Goal: Obtain resource: Obtain resource

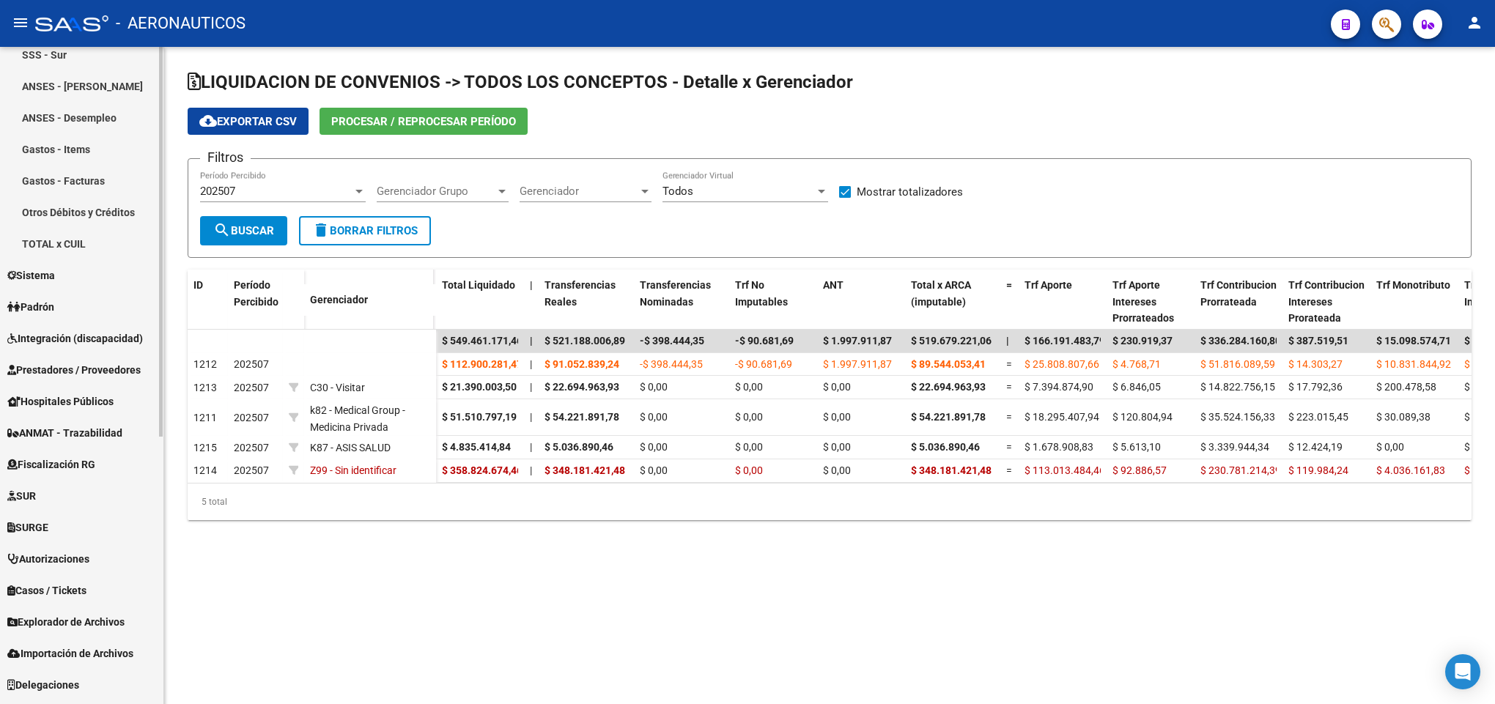
scroll to position [451, 0]
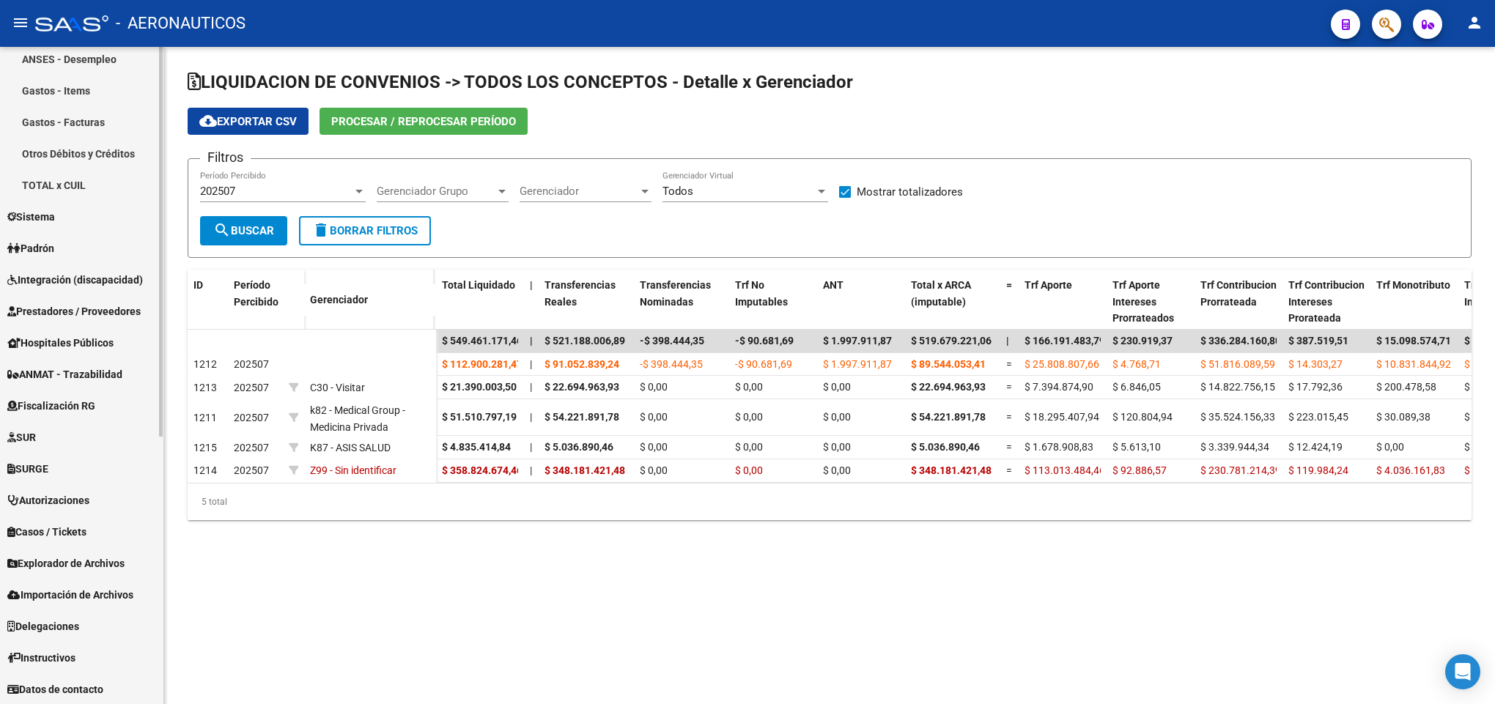
click at [79, 400] on span "Fiscalización RG" at bounding box center [51, 406] width 88 height 16
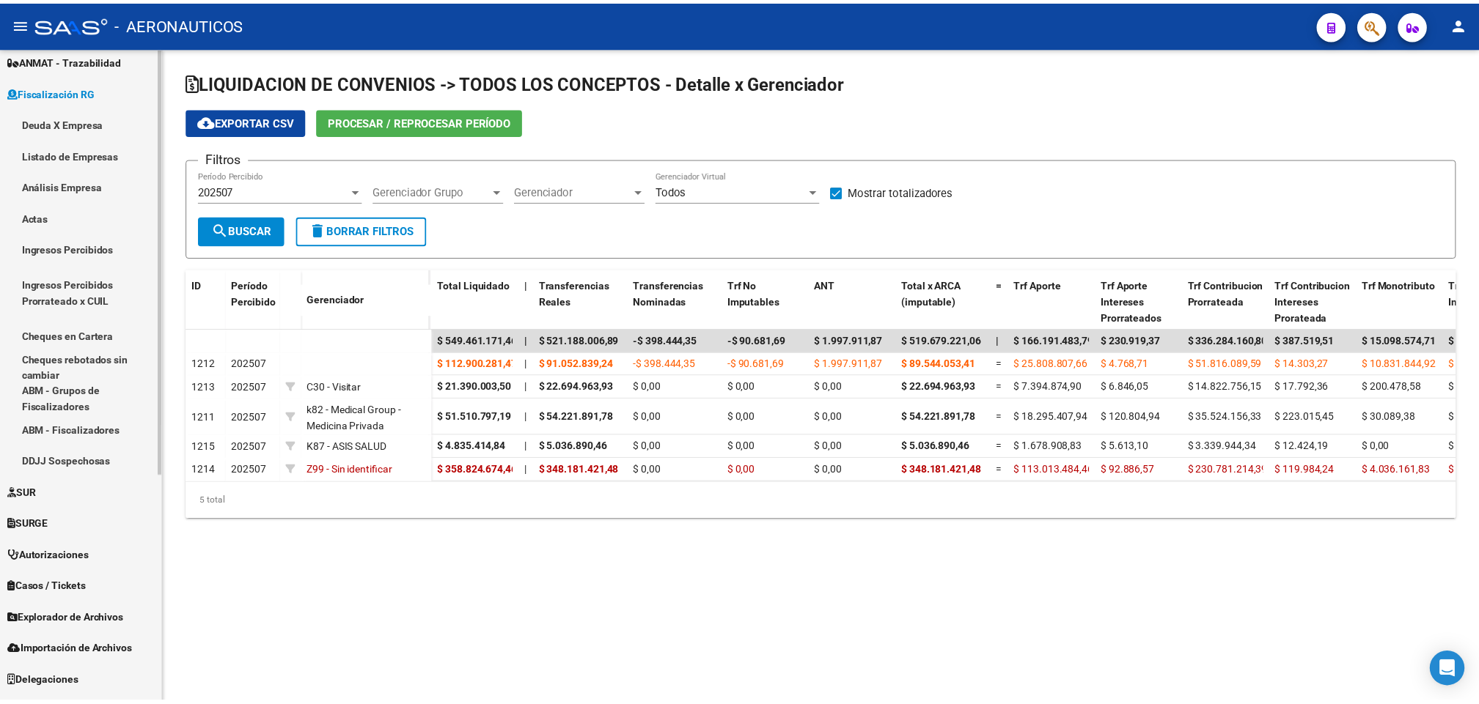
scroll to position [238, 0]
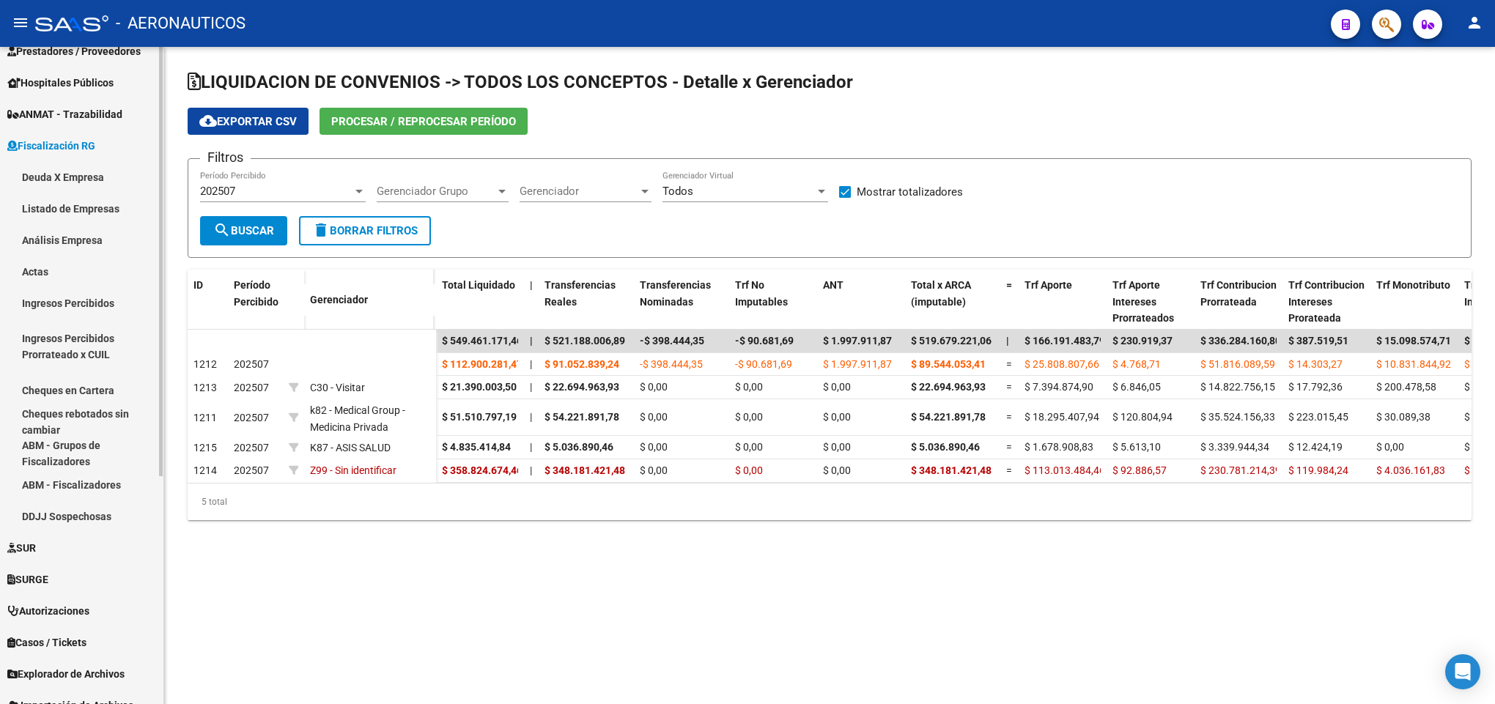
click at [71, 181] on link "Deuda X Empresa" at bounding box center [81, 177] width 163 height 32
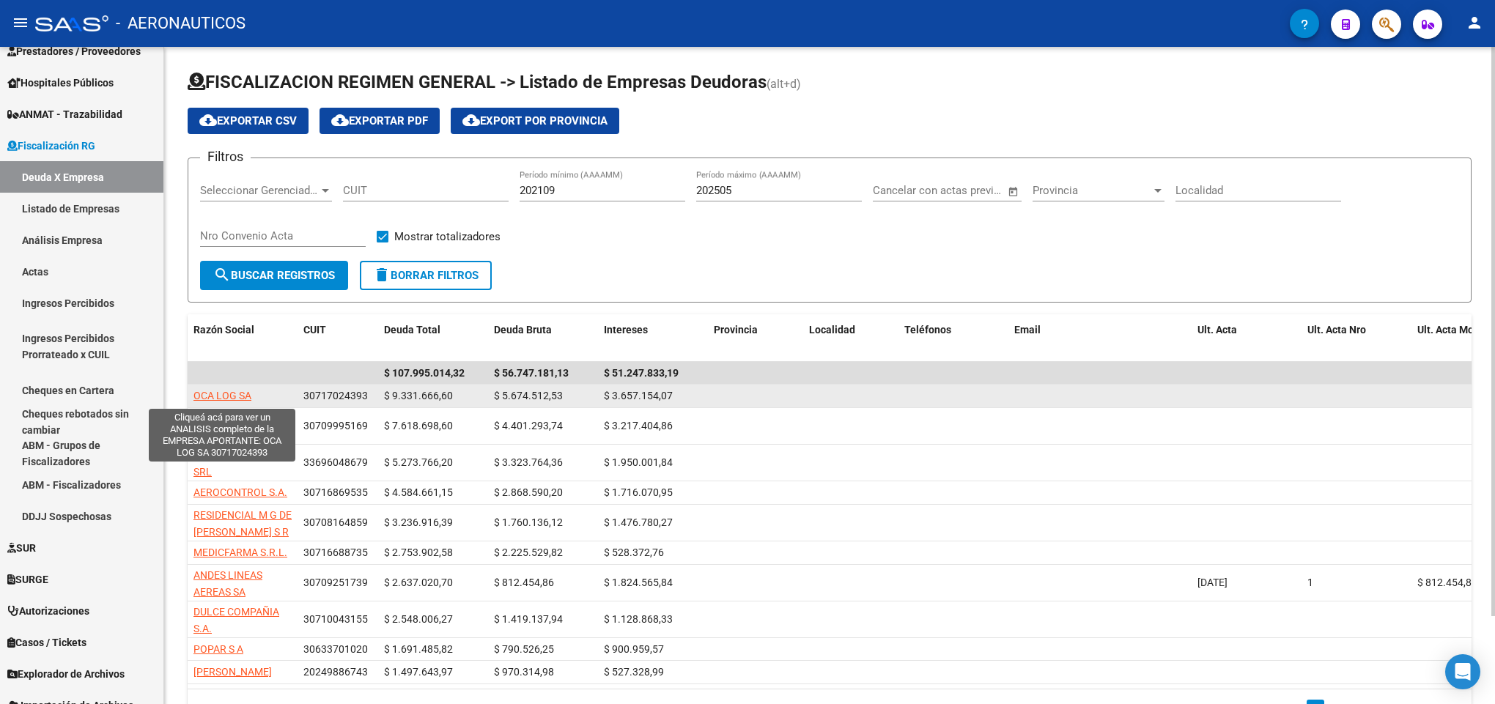
click at [244, 399] on span "OCA LOG SA" at bounding box center [223, 396] width 58 height 12
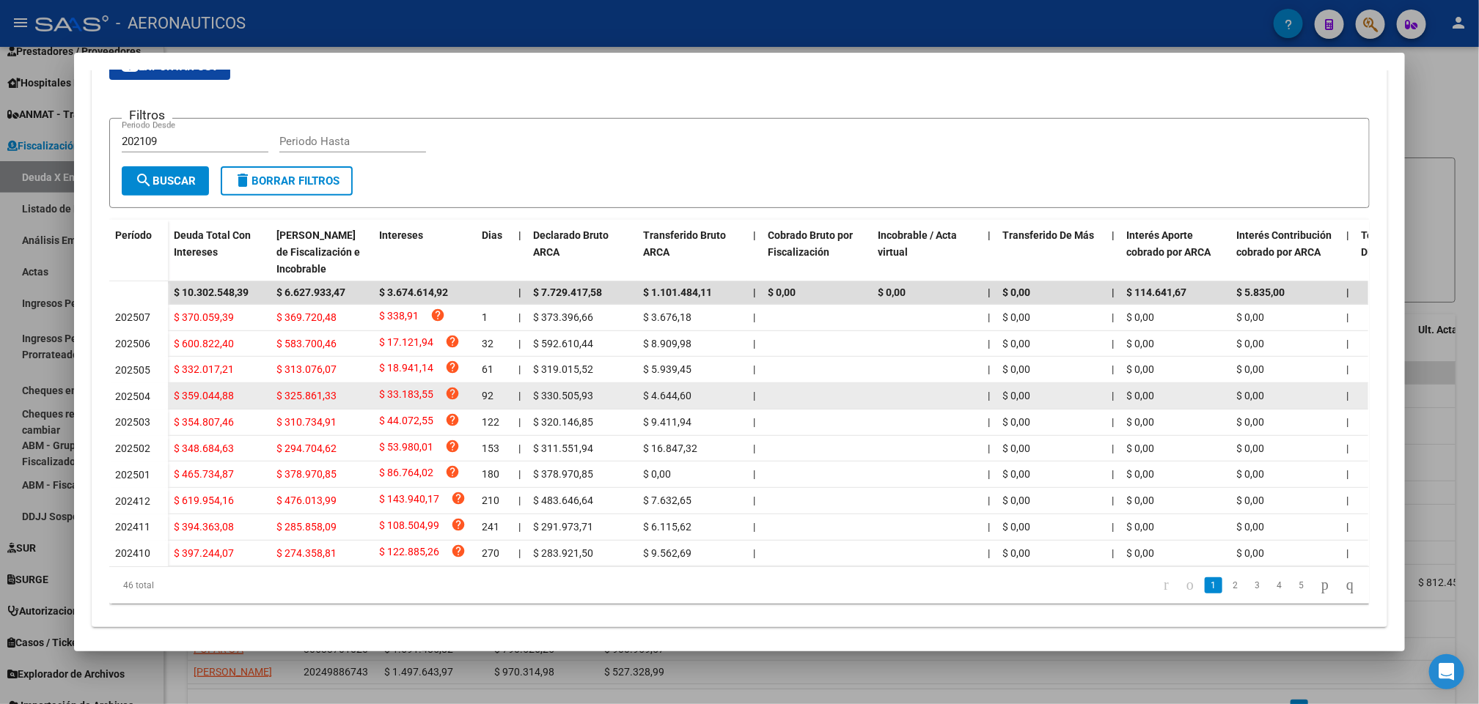
scroll to position [293, 0]
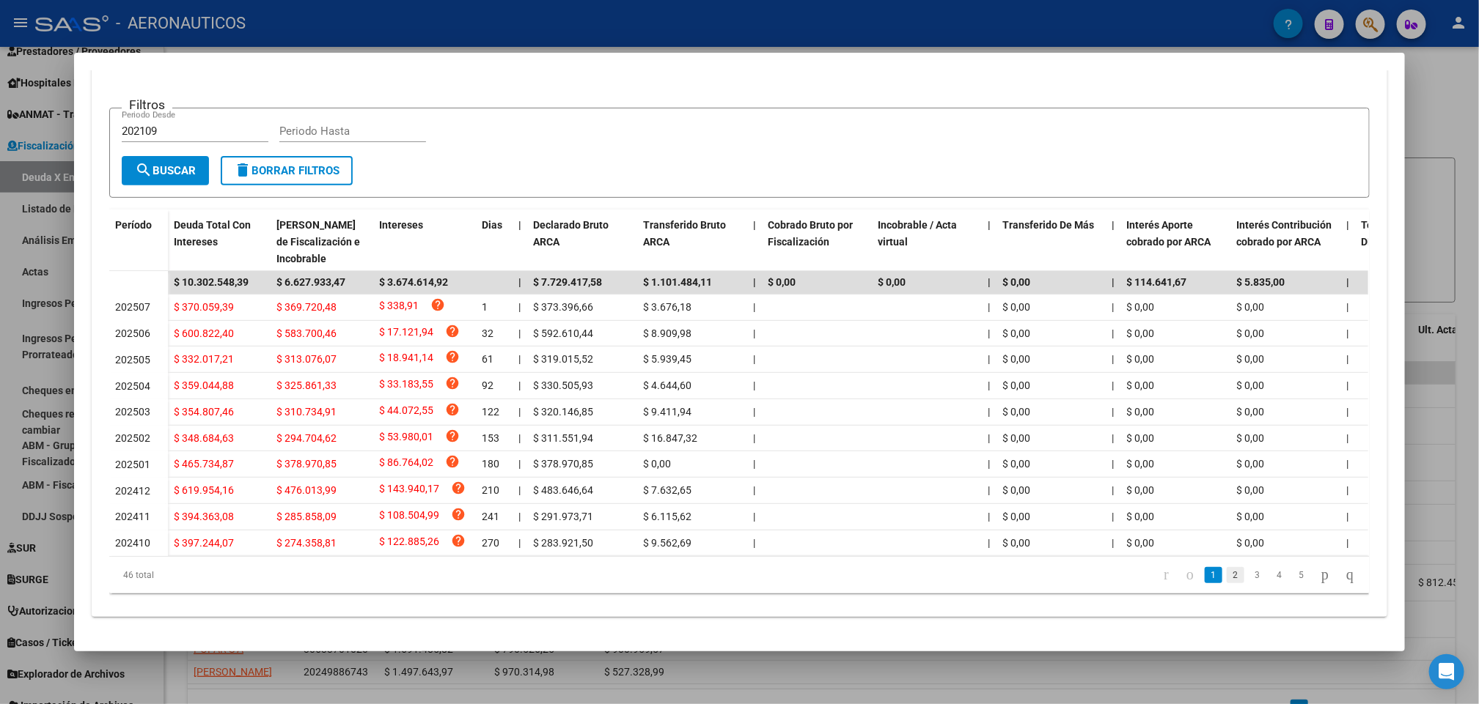
click at [1226, 574] on link "2" at bounding box center [1235, 575] width 18 height 16
click at [1248, 570] on link "3" at bounding box center [1257, 575] width 18 height 16
click at [1270, 574] on link "4" at bounding box center [1279, 575] width 18 height 16
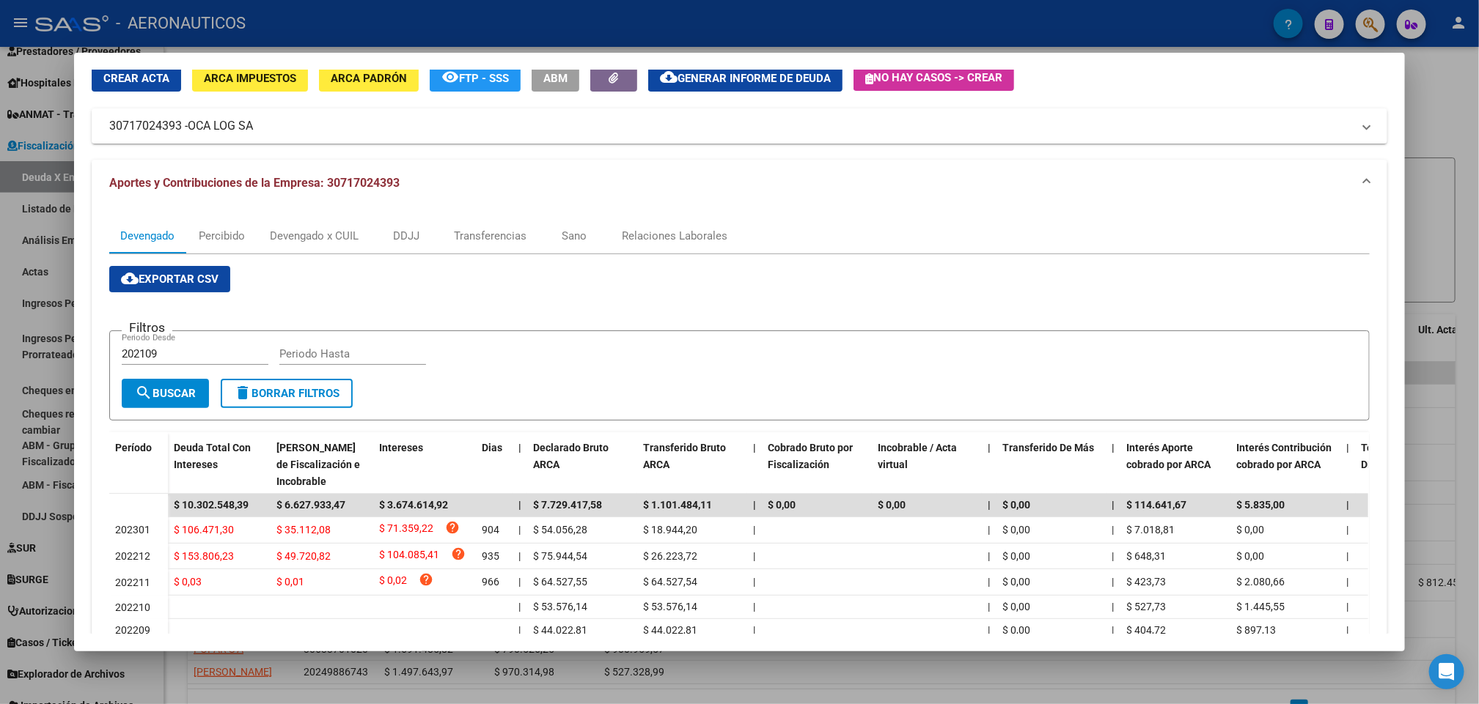
scroll to position [0, 0]
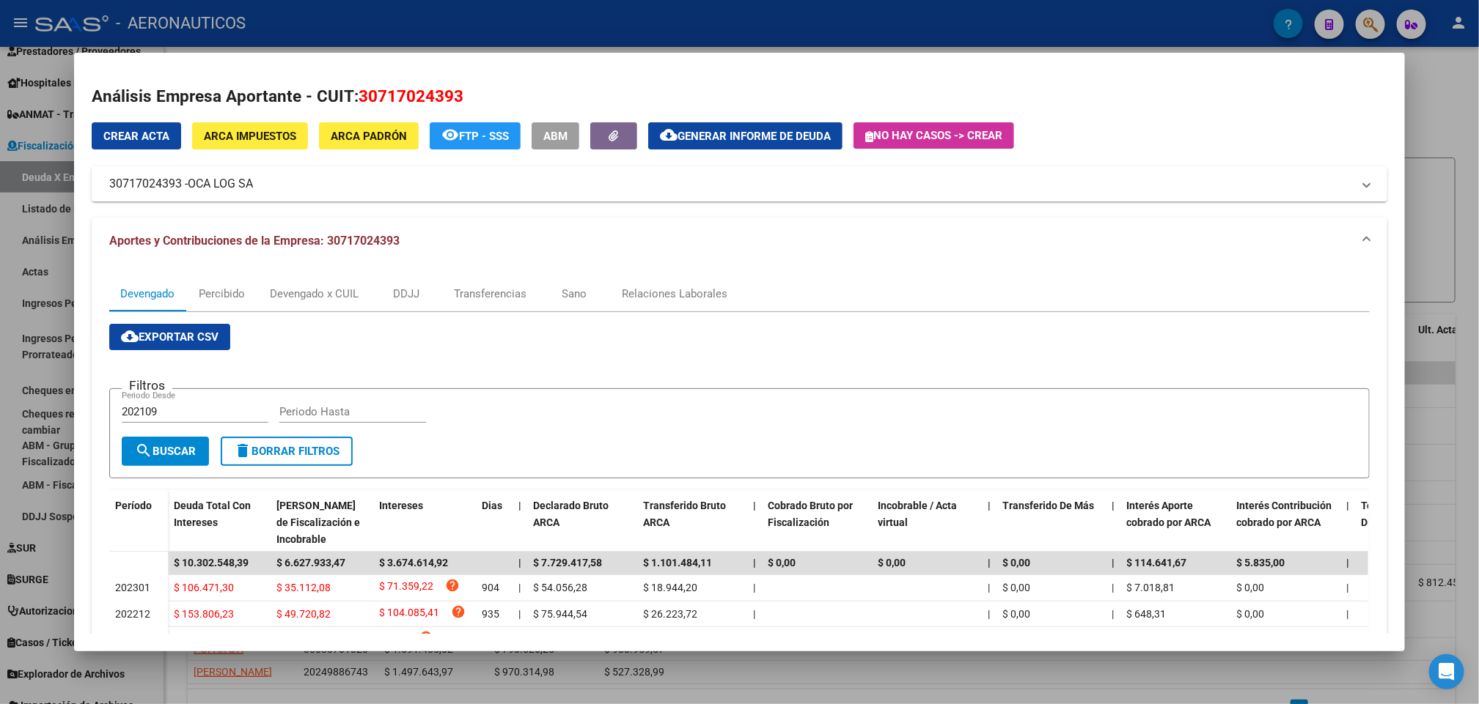
click at [341, 175] on mat-panel-title "30717024393 - OCA LOG SA" at bounding box center [730, 184] width 1243 height 18
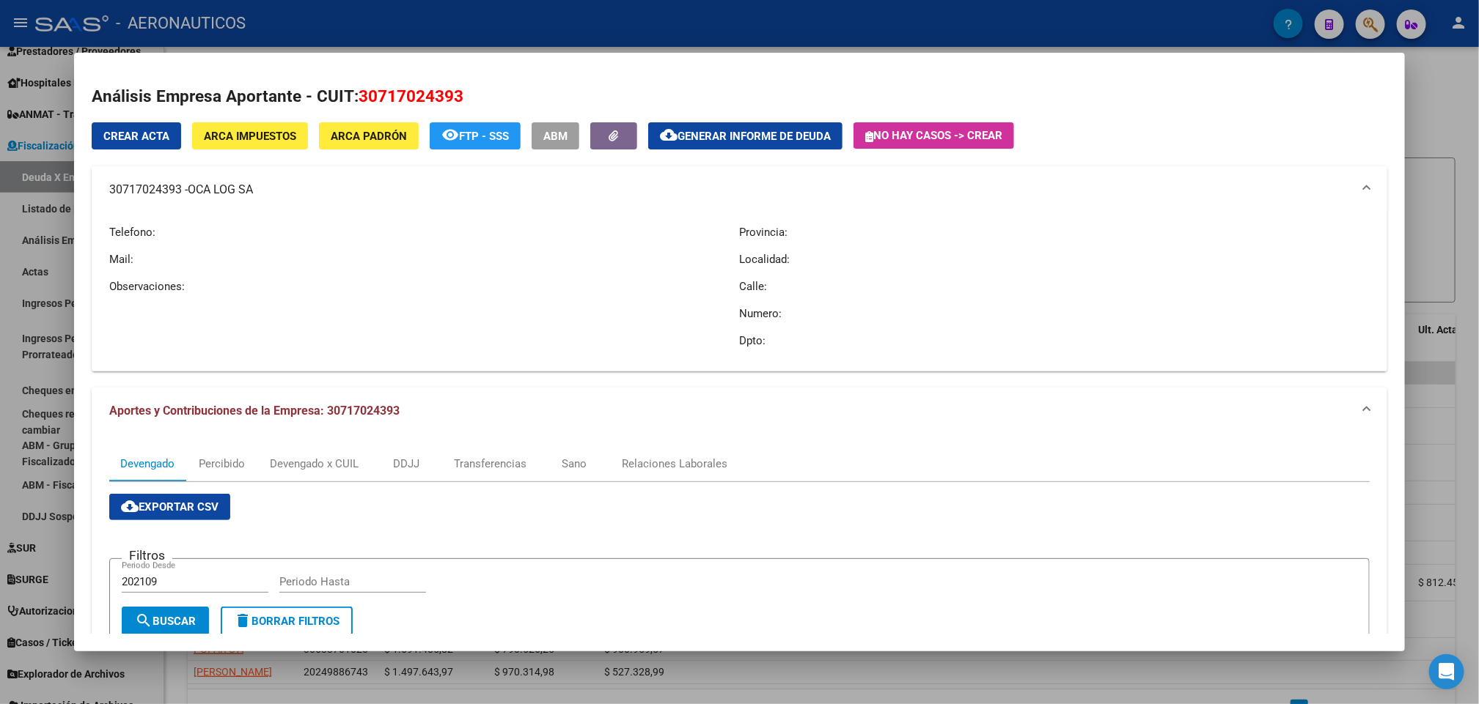
click at [341, 174] on mat-expansion-panel-header "30717024393 - OCA LOG SA" at bounding box center [739, 189] width 1295 height 47
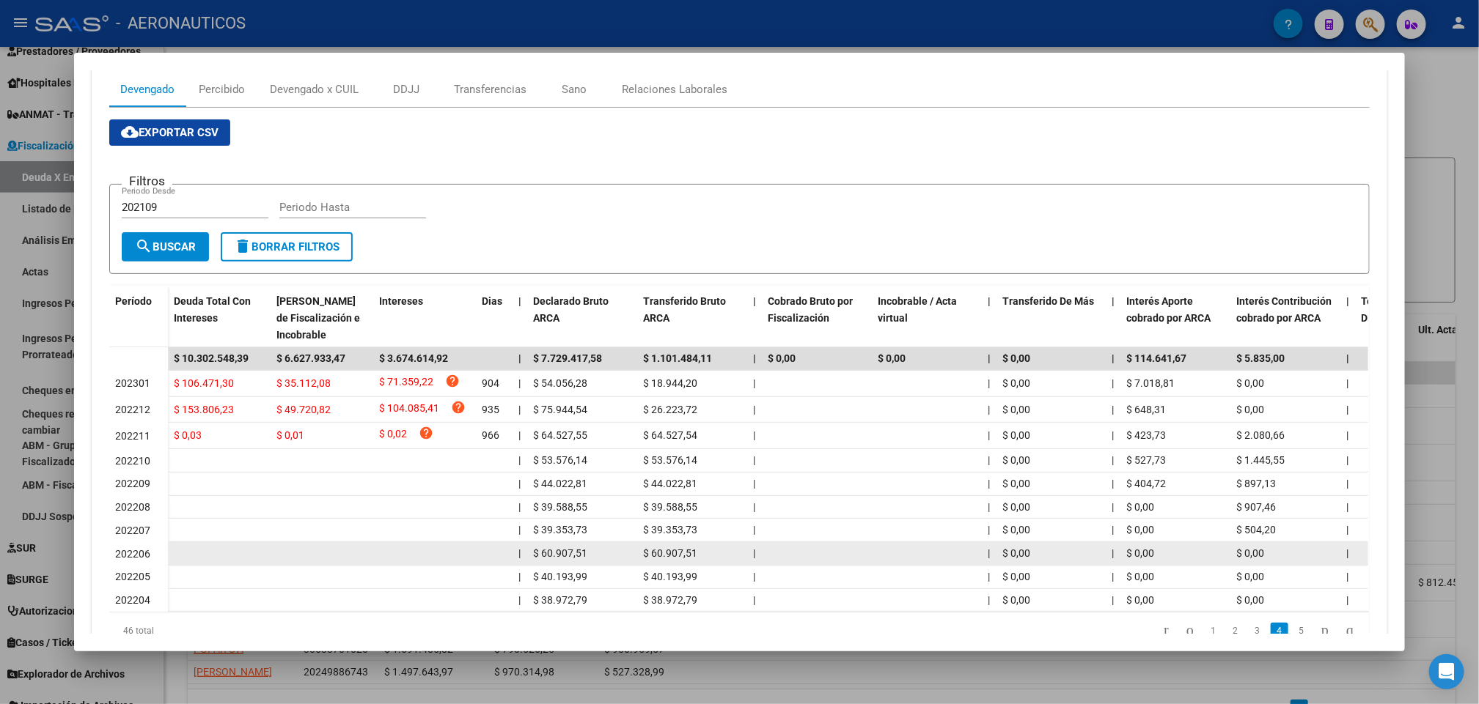
scroll to position [278, 0]
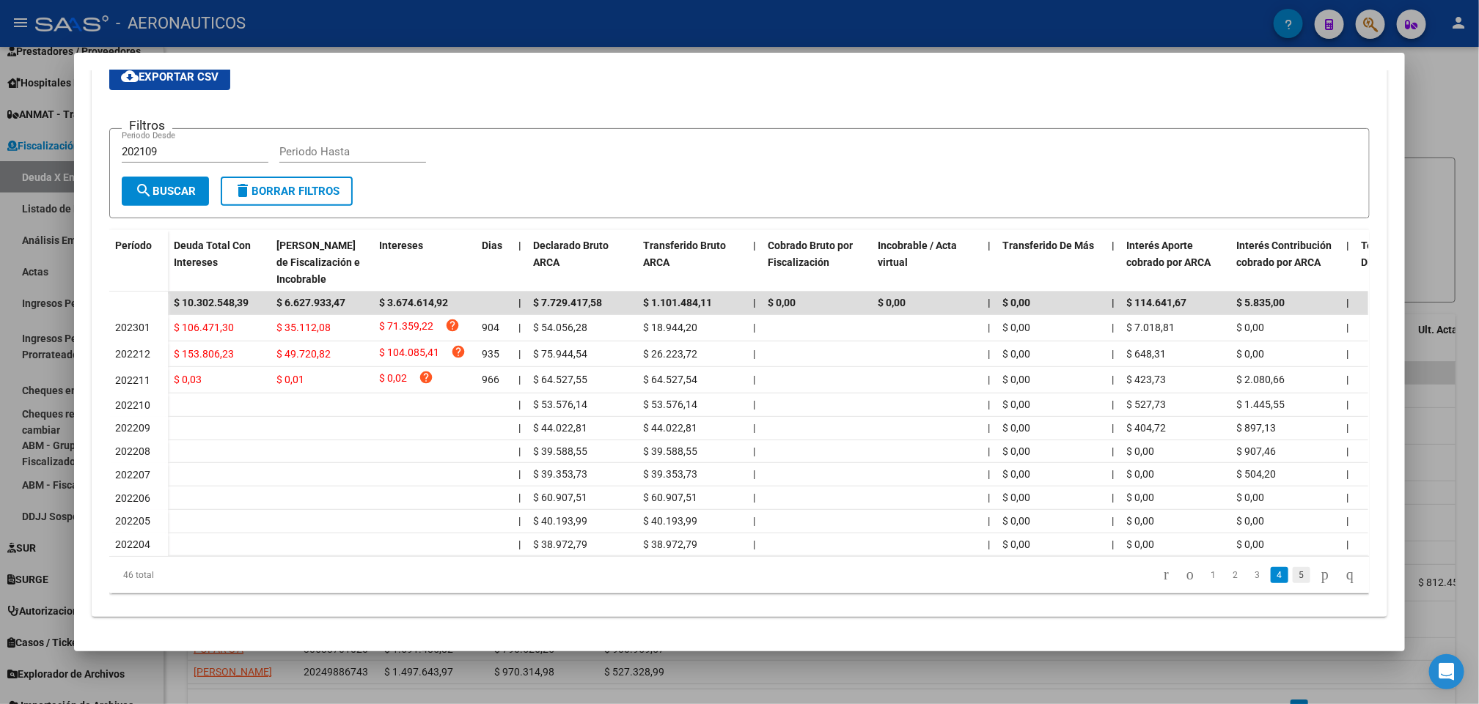
click at [1292, 568] on link "5" at bounding box center [1301, 575] width 18 height 16
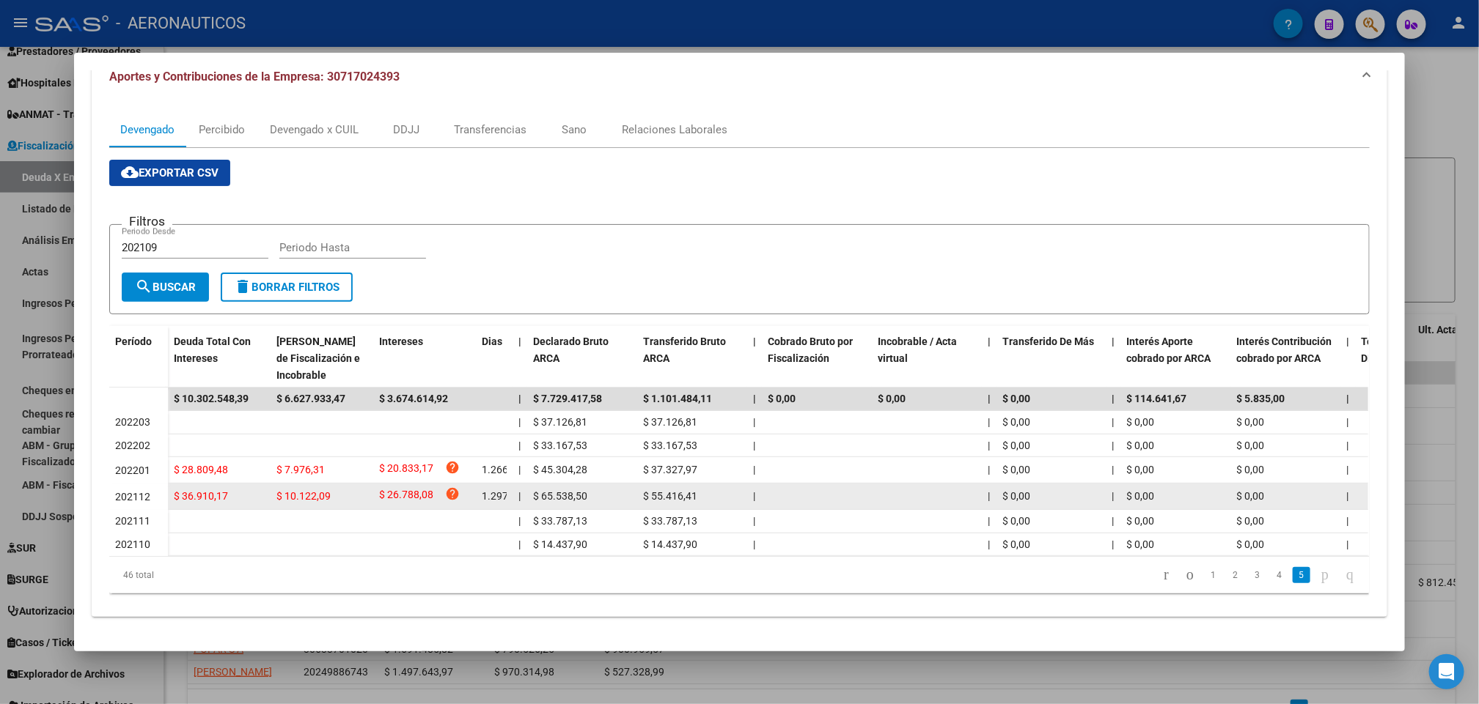
scroll to position [181, 0]
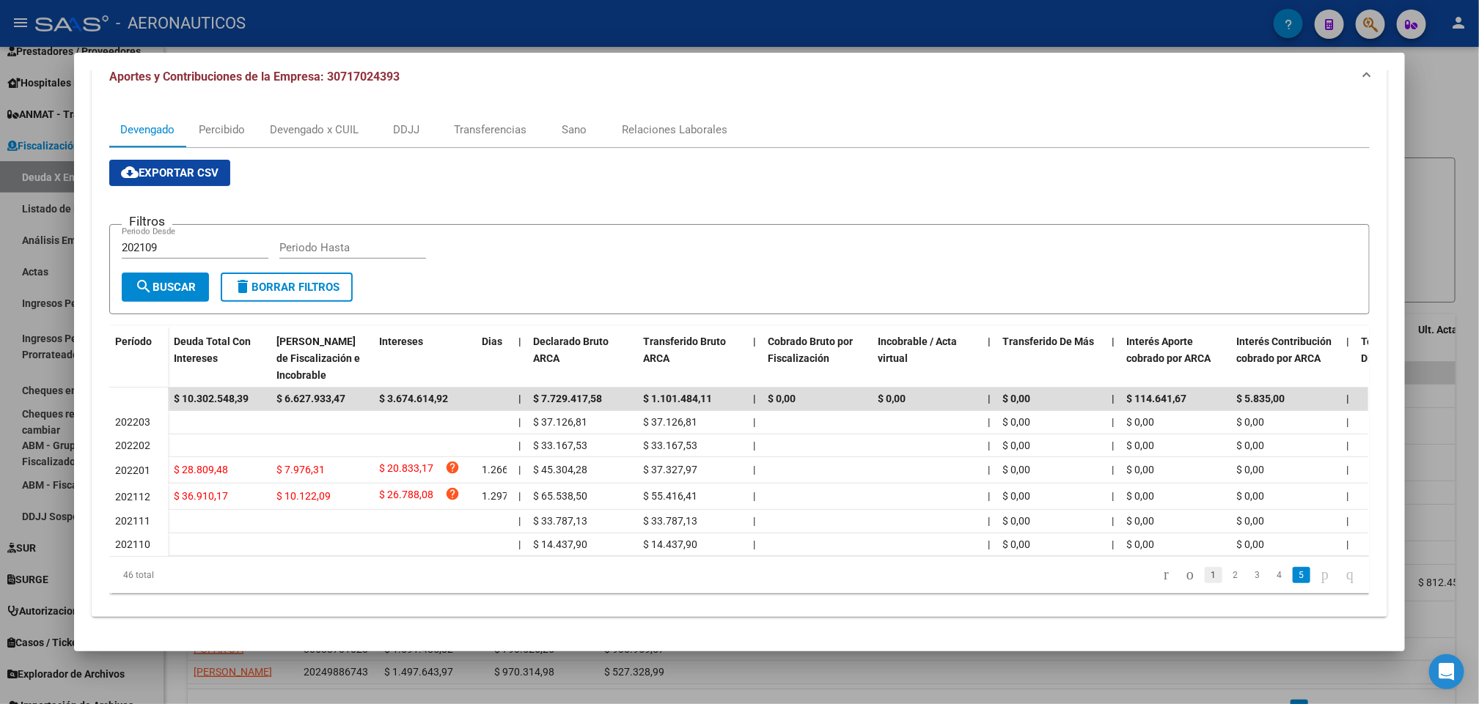
click at [1204, 575] on link "1" at bounding box center [1213, 575] width 18 height 16
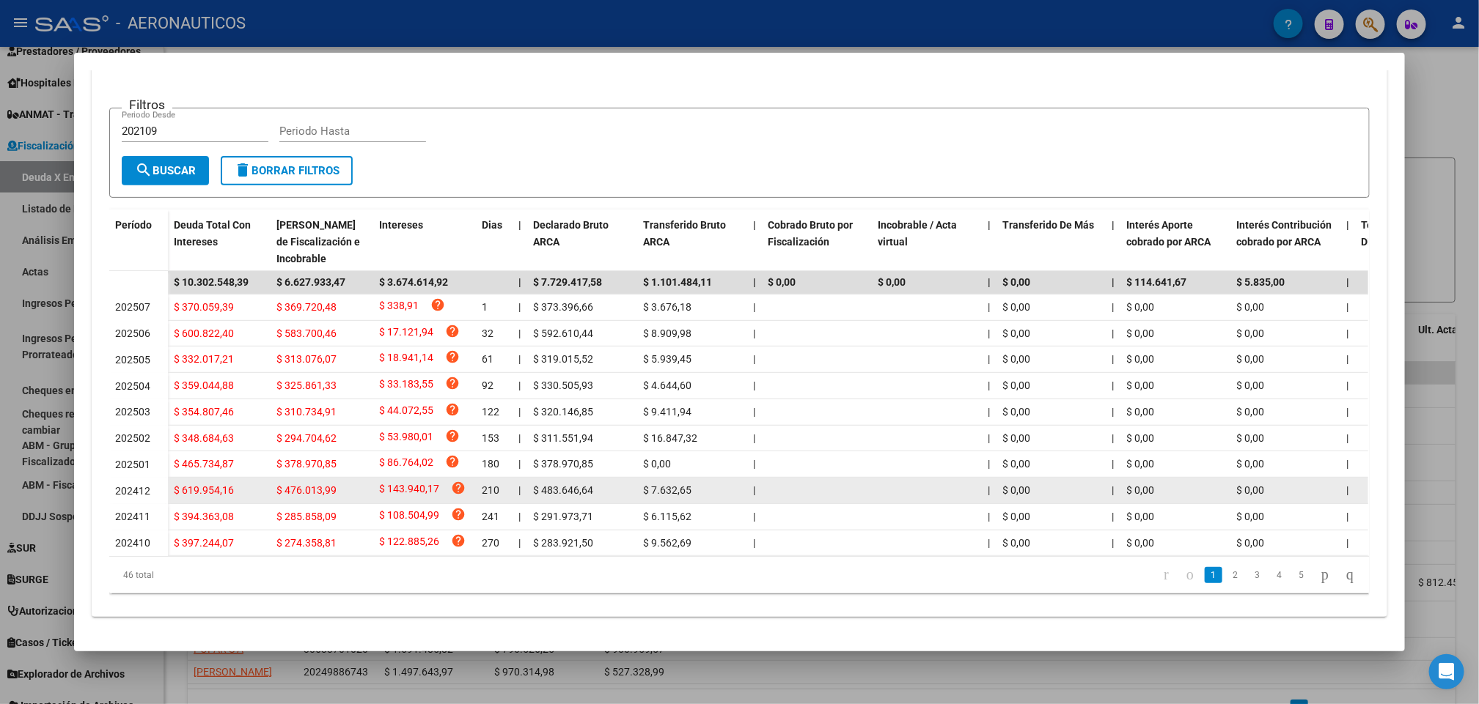
scroll to position [293, 0]
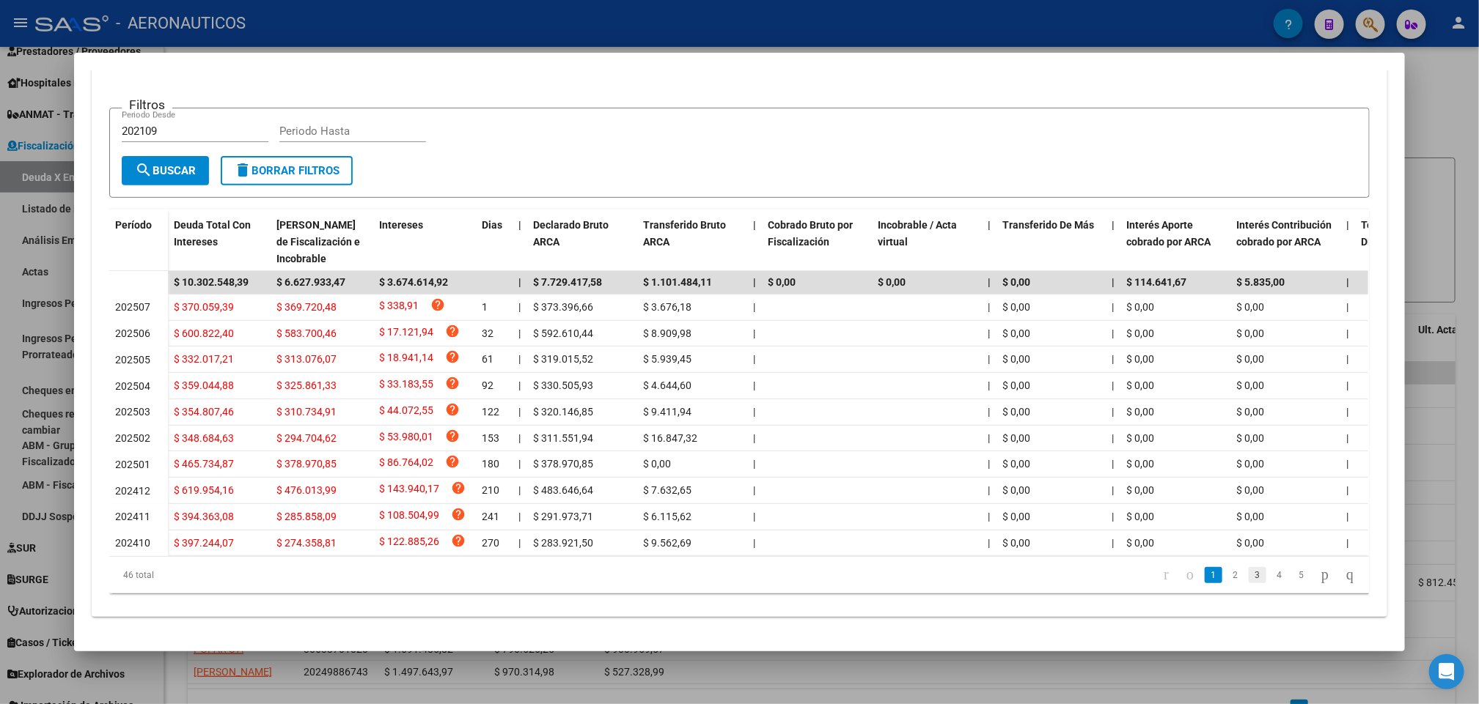
click at [1248, 574] on link "3" at bounding box center [1257, 575] width 18 height 16
click at [1226, 574] on link "2" at bounding box center [1235, 575] width 18 height 16
click at [1204, 575] on link "1" at bounding box center [1213, 575] width 18 height 16
click at [592, 130] on div "Filtros 202109 Periodo Desde Periodo Hasta" at bounding box center [739, 138] width 1235 height 36
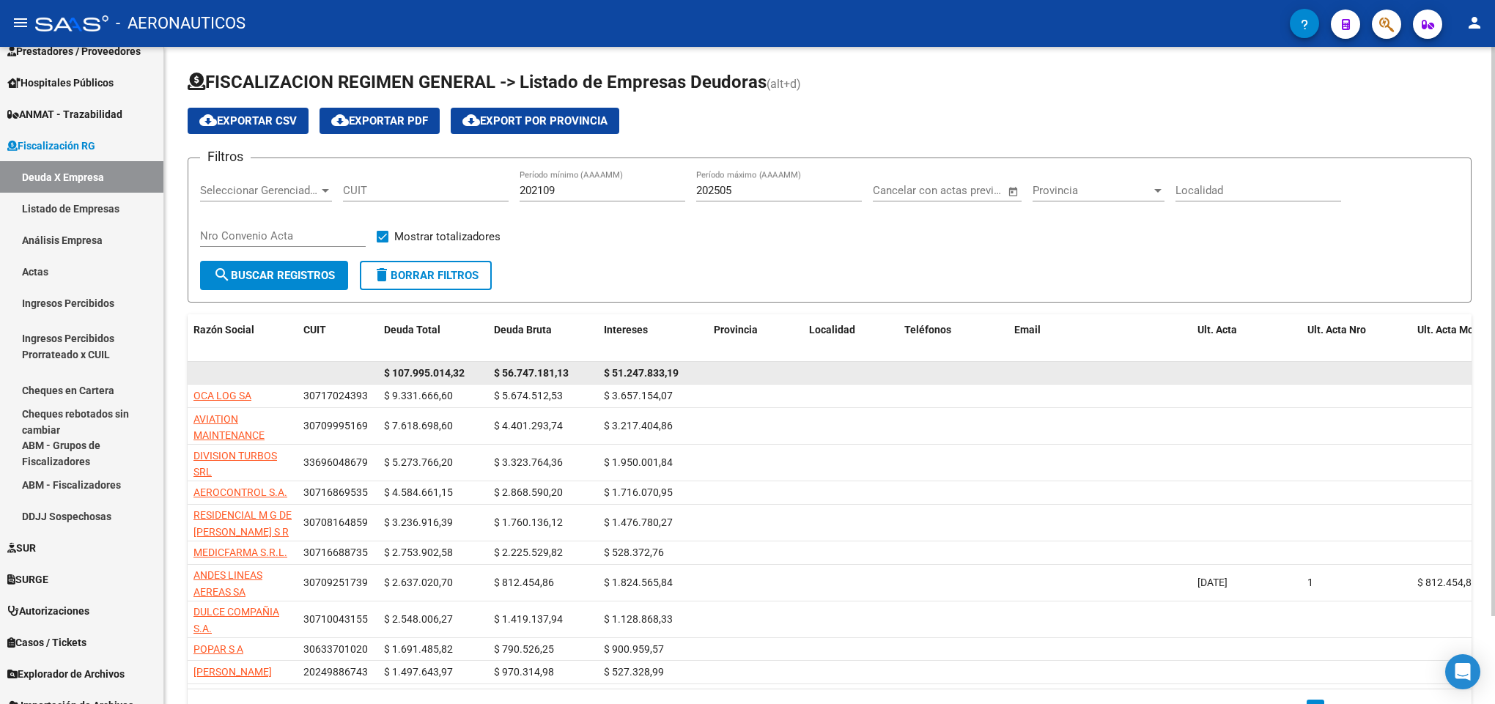
click at [726, 369] on datatable-body-cell at bounding box center [755, 373] width 95 height 23
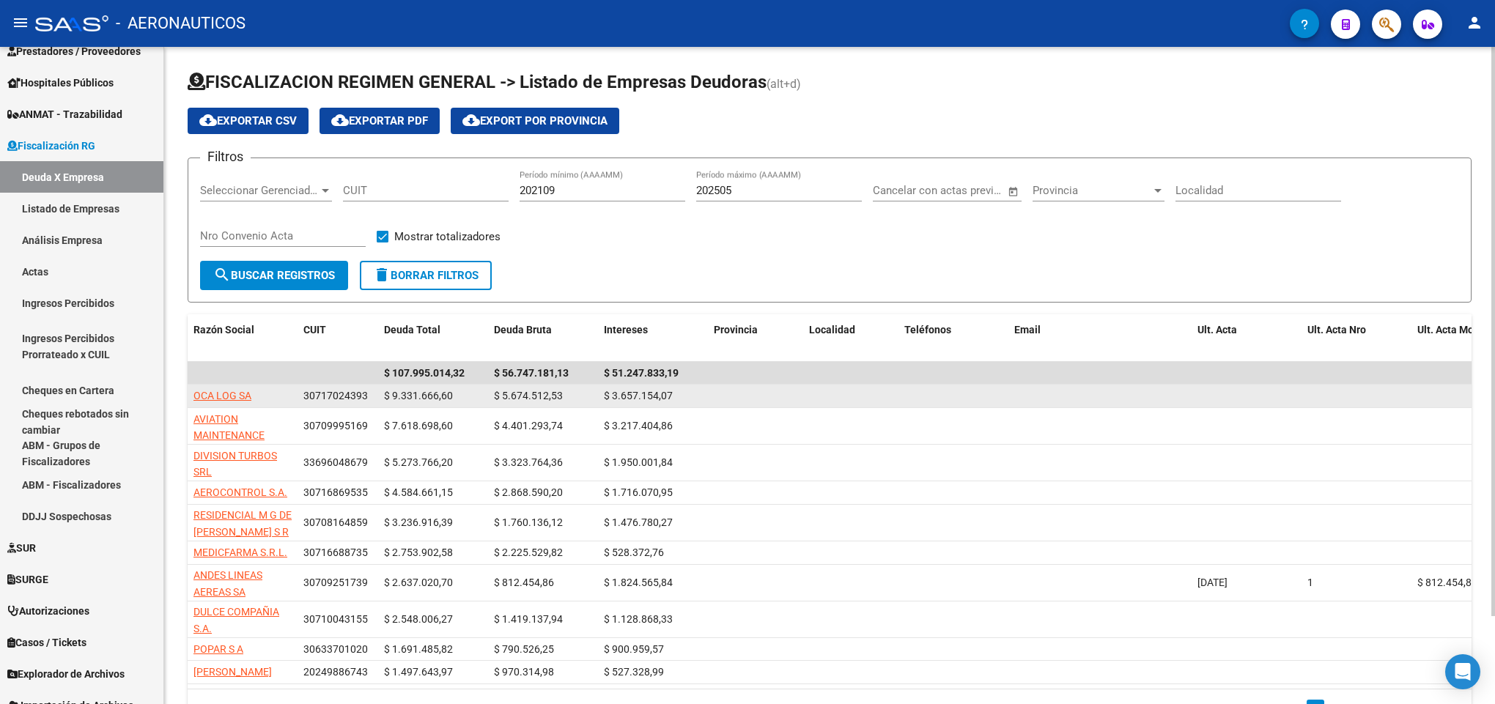
drag, startPoint x: 385, startPoint y: 398, endPoint x: 447, endPoint y: 401, distance: 62.4
click at [447, 401] on span "$ 9.331.666,60" at bounding box center [418, 396] width 69 height 12
click at [370, 401] on div "30717024393" at bounding box center [337, 396] width 69 height 17
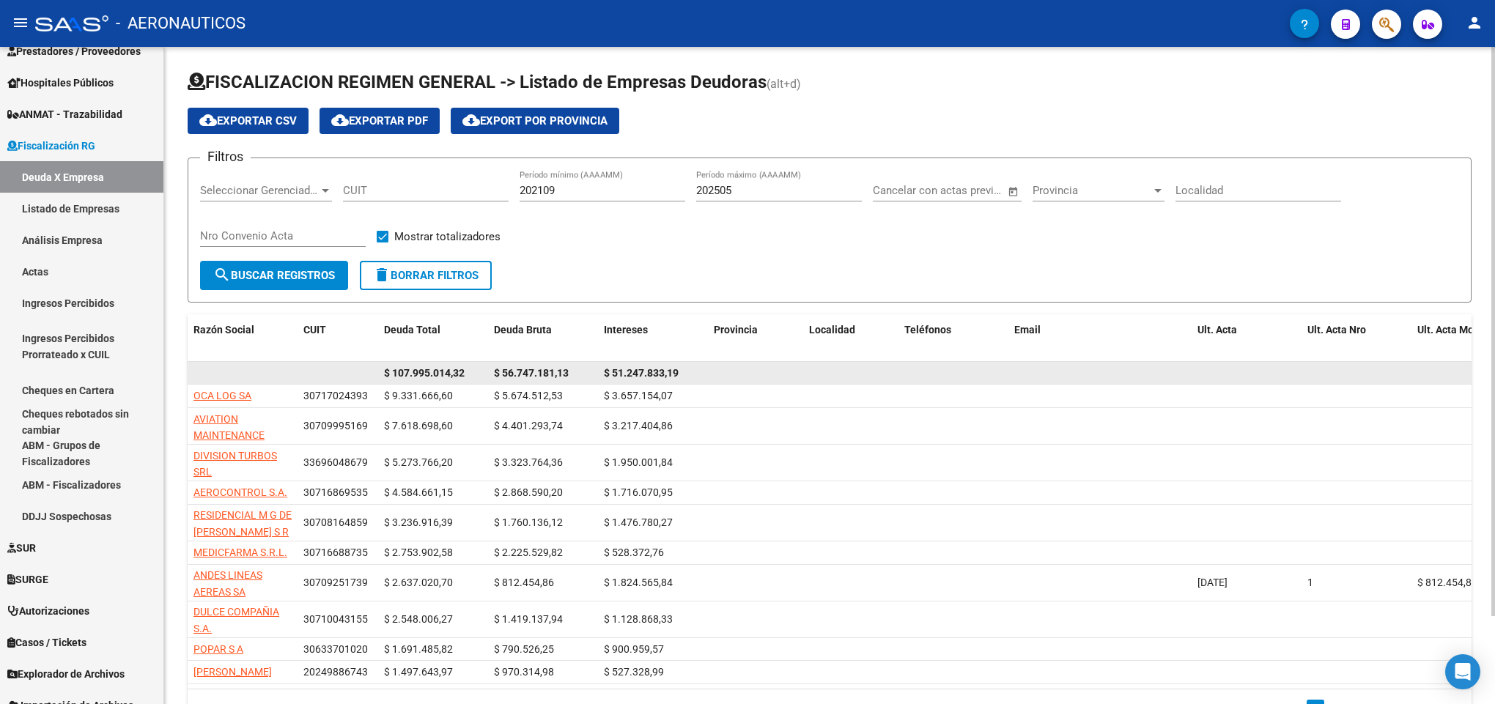
drag, startPoint x: 684, startPoint y: 372, endPoint x: 442, endPoint y: 363, distance: 242.1
click at [442, 363] on div "$ 107.995.014,32 $ 56.747.181,13 $ 51.247.833,19" at bounding box center [1020, 373] width 1664 height 23
click at [691, 380] on div "$ 51.247.833,19" at bounding box center [653, 373] width 98 height 17
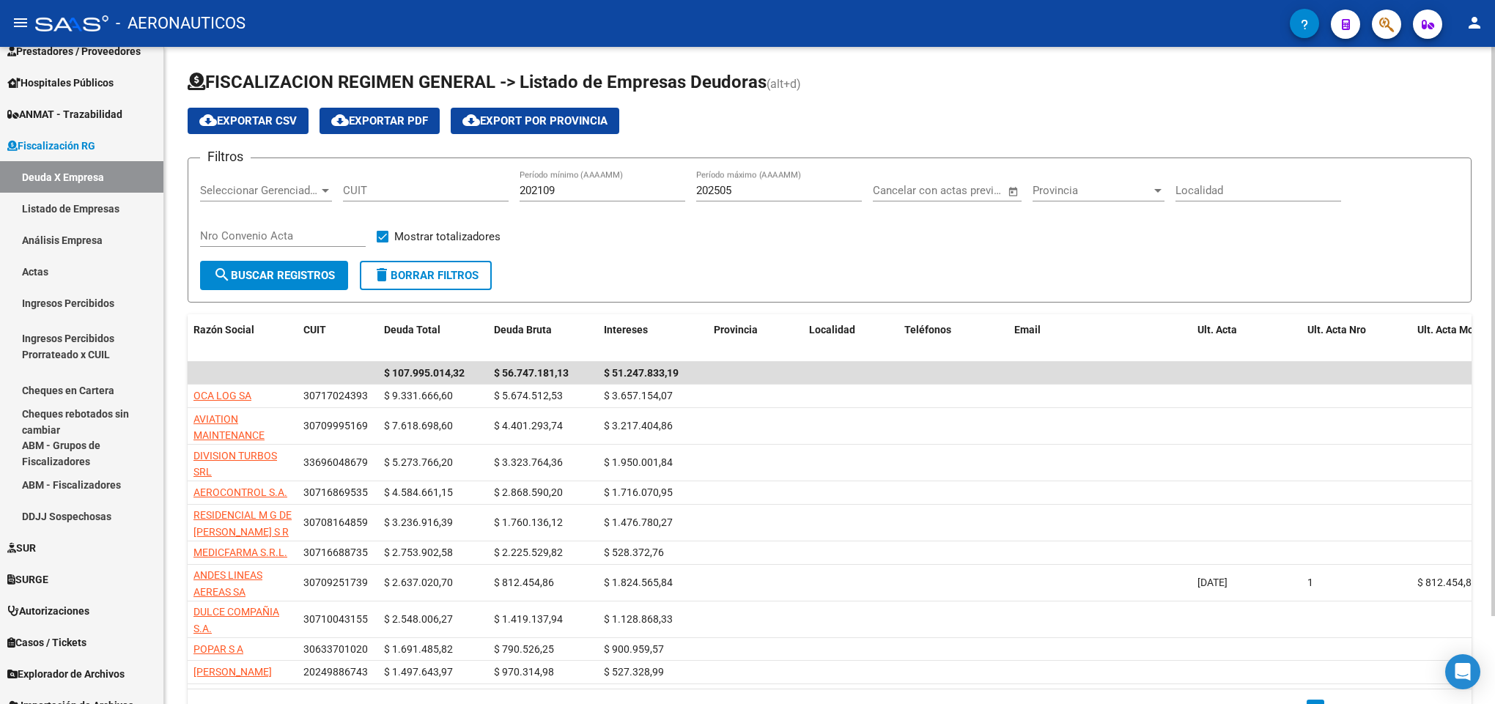
click at [988, 295] on form "Filtros Seleccionar Gerenciador Seleccionar Gerenciador CUIT 202109 Período mín…" at bounding box center [830, 230] width 1284 height 145
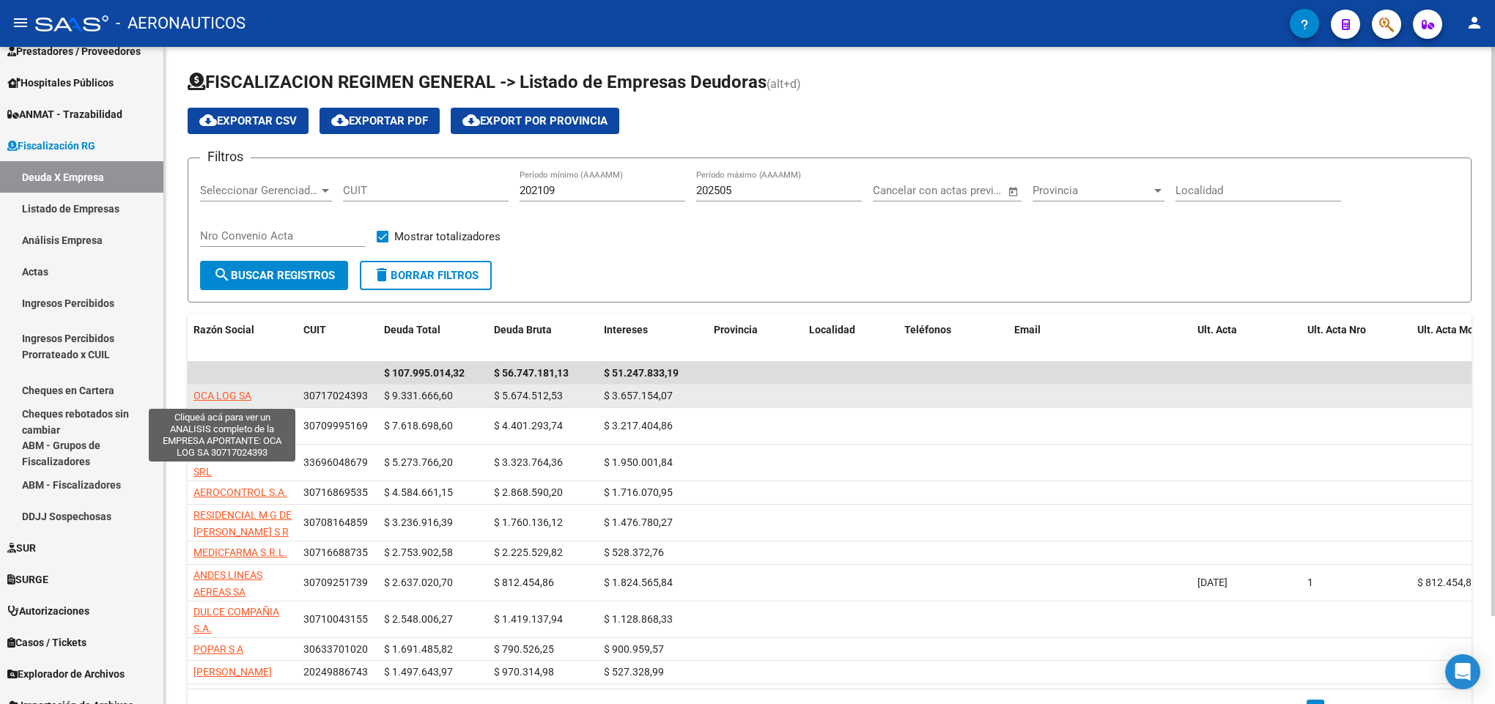
click at [229, 400] on span "OCA LOG SA" at bounding box center [223, 396] width 58 height 12
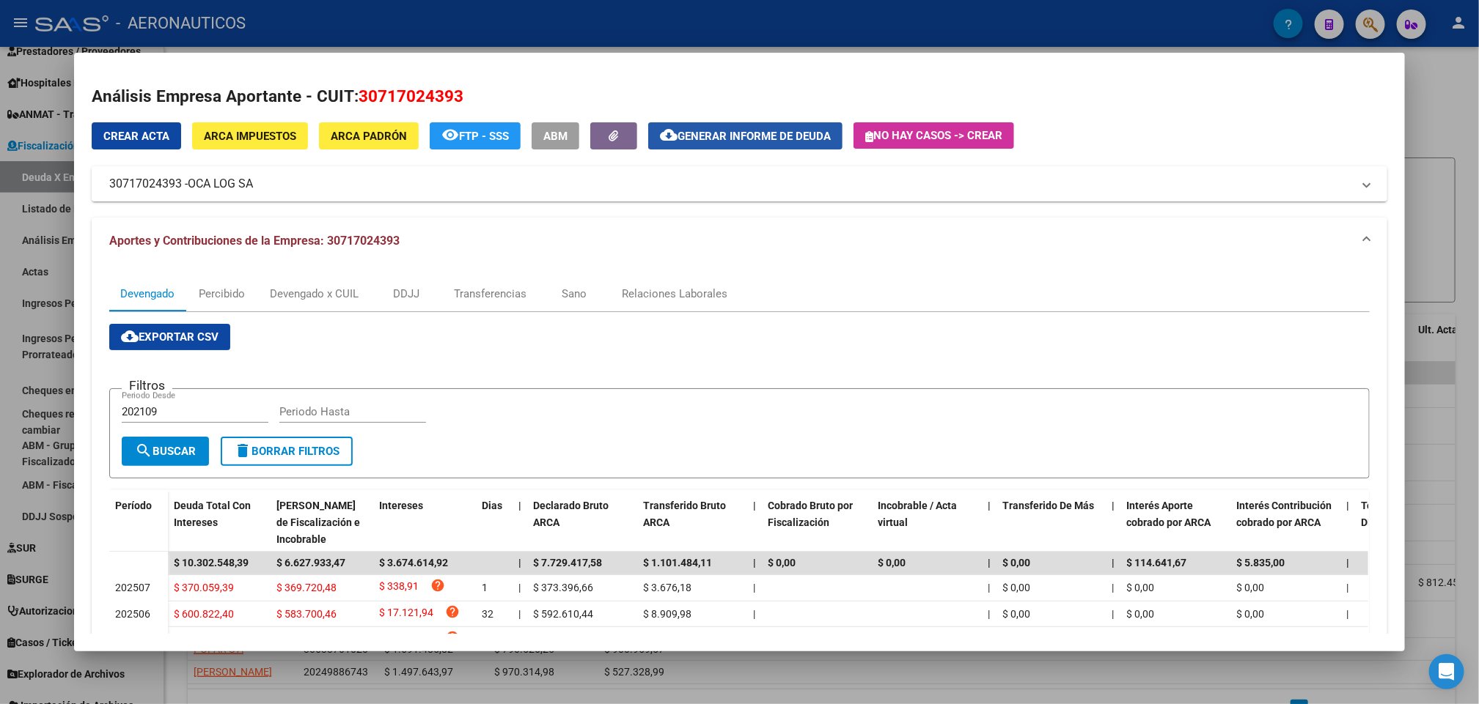
click at [702, 135] on span "Generar informe de deuda" at bounding box center [753, 136] width 153 height 13
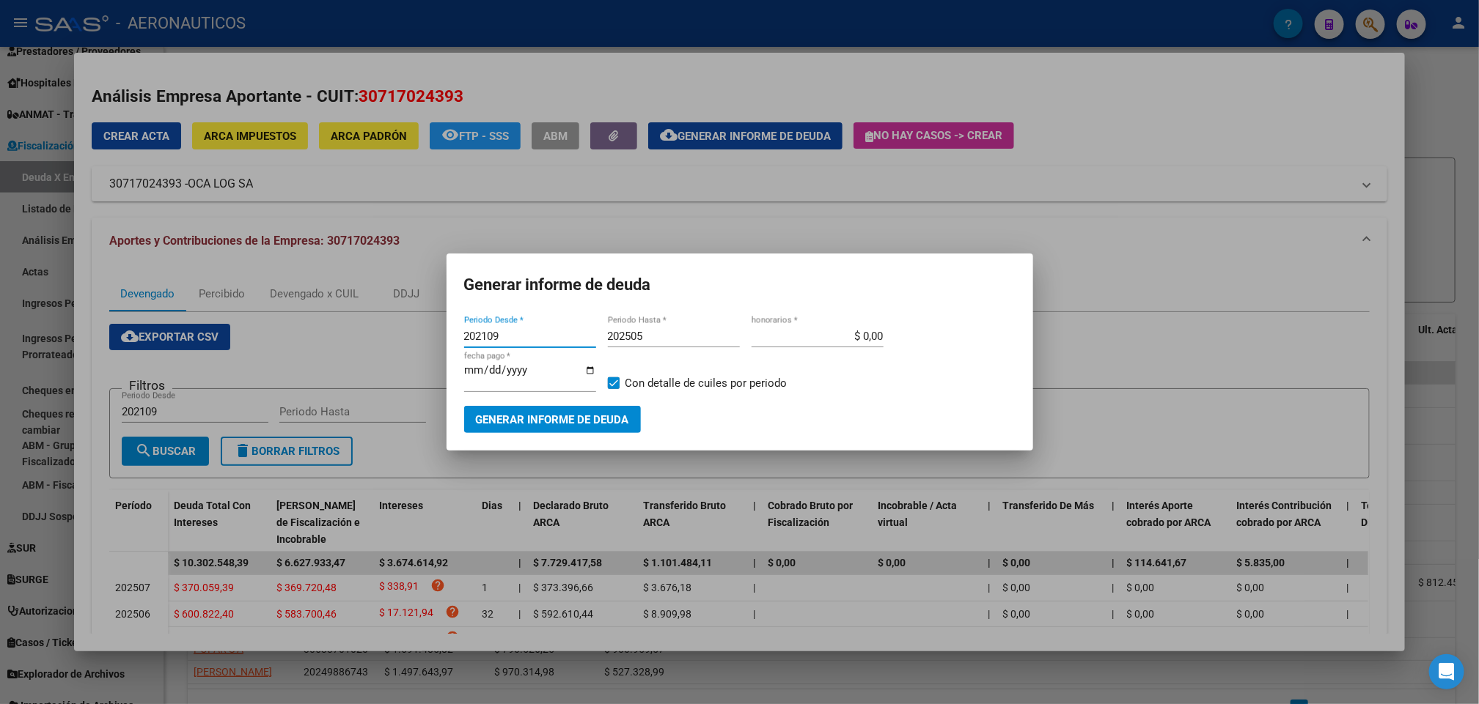
click at [500, 334] on input "202109" at bounding box center [530, 336] width 132 height 13
type input "202304"
click at [581, 413] on span "Generar informe de deuda" at bounding box center [552, 419] width 153 height 13
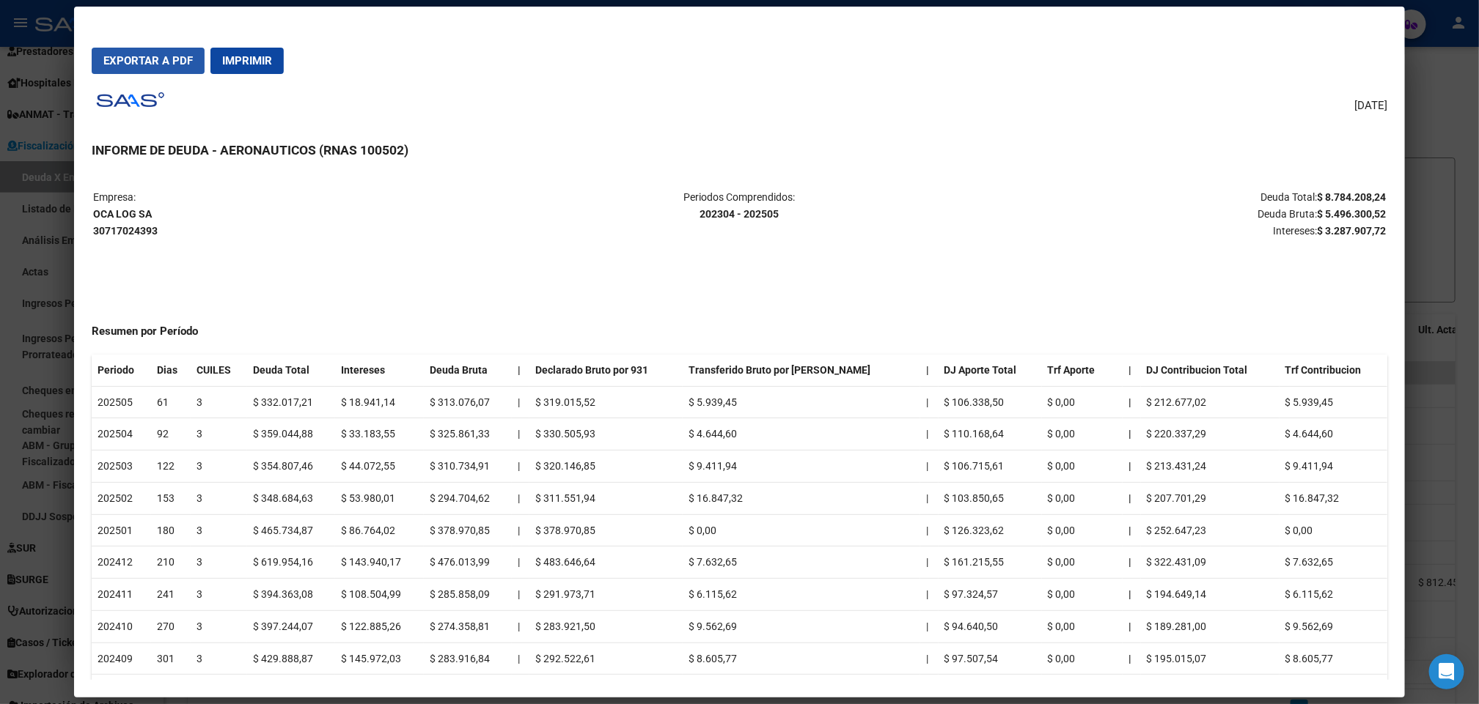
click at [174, 71] on button "Exportar a PDF" at bounding box center [148, 61] width 113 height 26
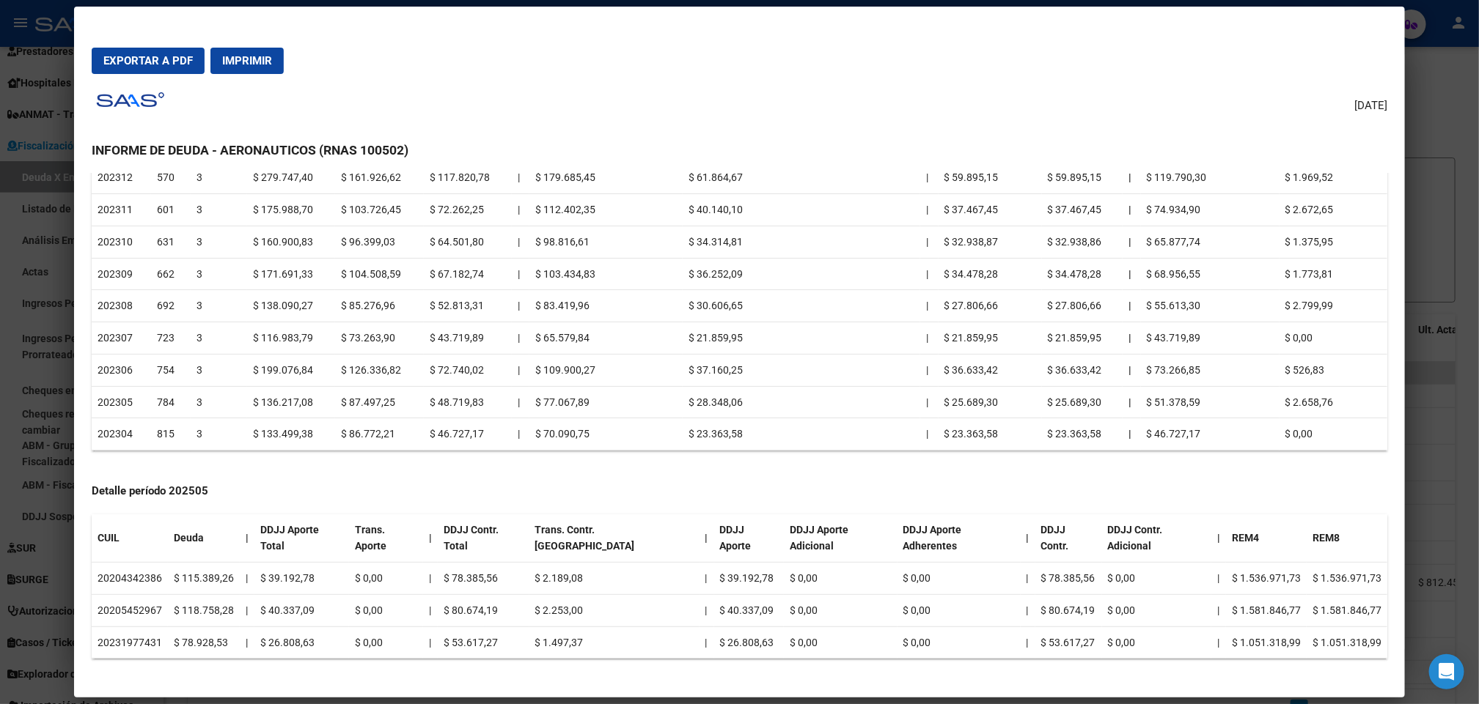
click at [920, 271] on td "|" at bounding box center [929, 274] width 18 height 32
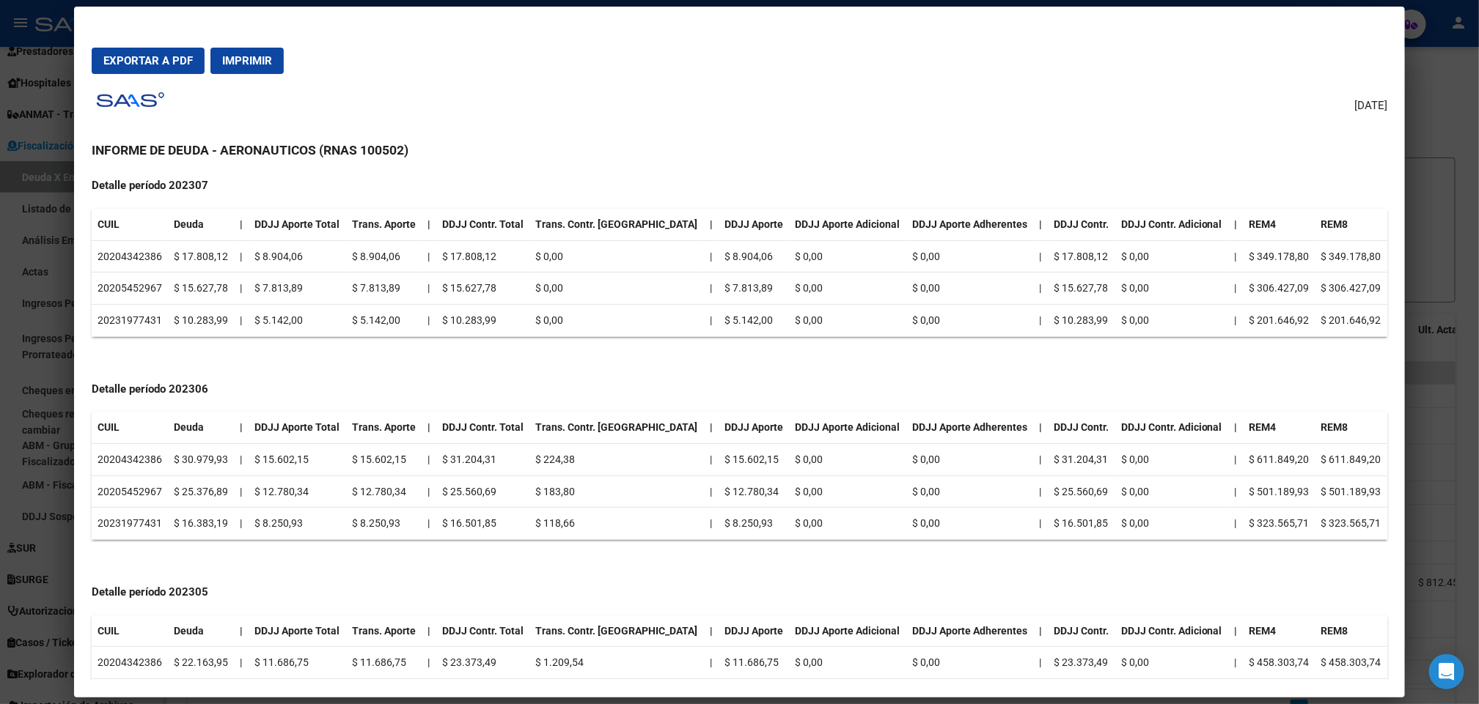
scroll to position [5777, 0]
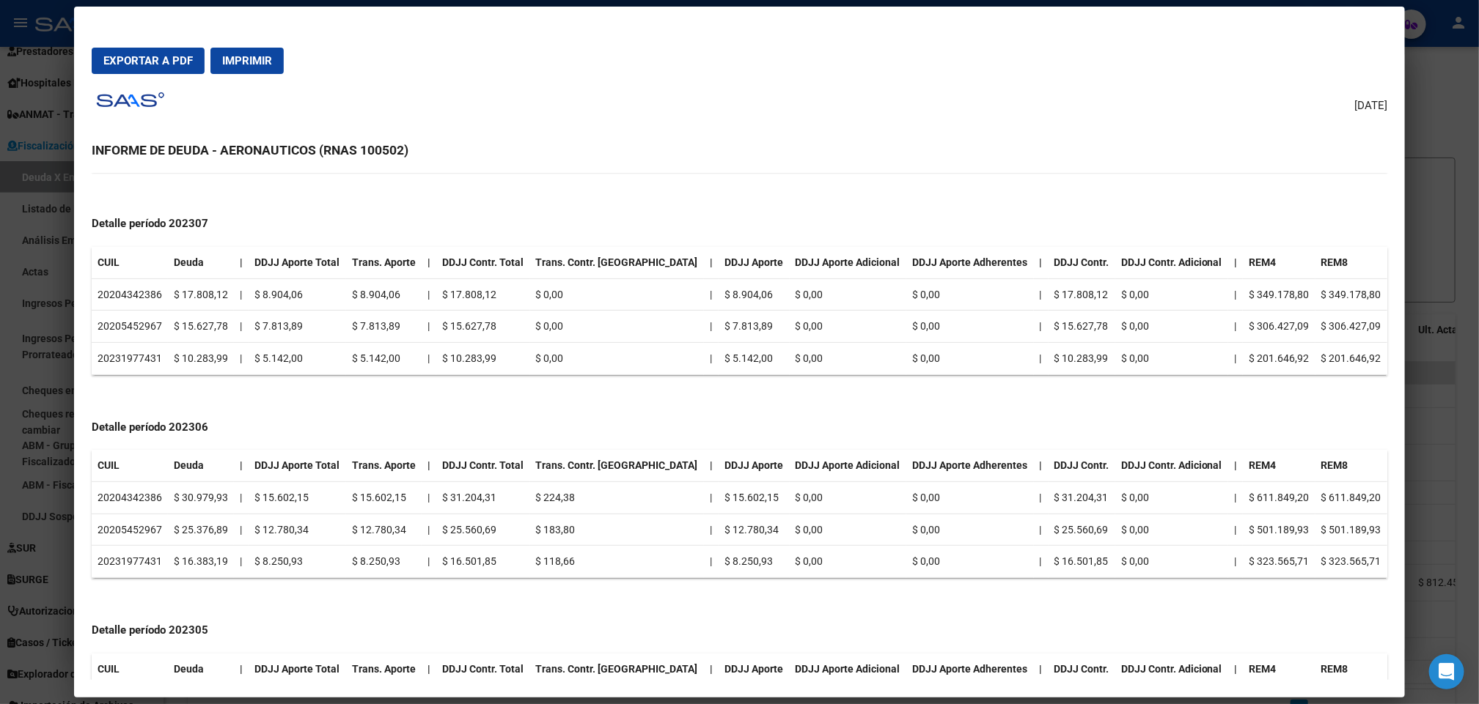
drag, startPoint x: 1039, startPoint y: 416, endPoint x: 1037, endPoint y: 438, distance: 21.4
drag, startPoint x: 919, startPoint y: 442, endPoint x: 688, endPoint y: 114, distance: 400.9
click at [688, 114] on div "[DATE] INFORME DE DEUDA - AERONAUTICOS (RNAS 100502) Empresa: OCA LOG SA 307170…" at bounding box center [739, 383] width 1295 height 595
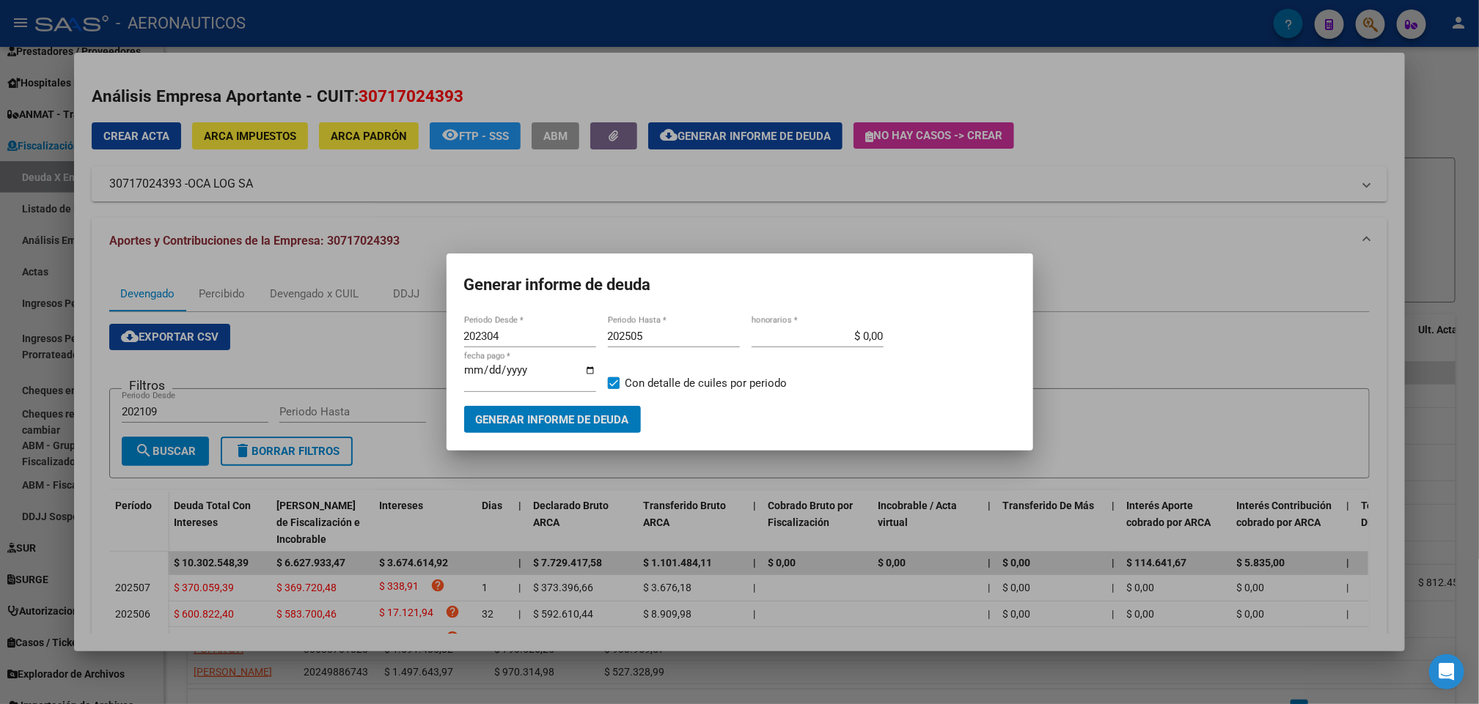
click at [1133, 148] on div at bounding box center [739, 352] width 1479 height 704
